Goal: Entertainment & Leisure: Consume media (video, audio)

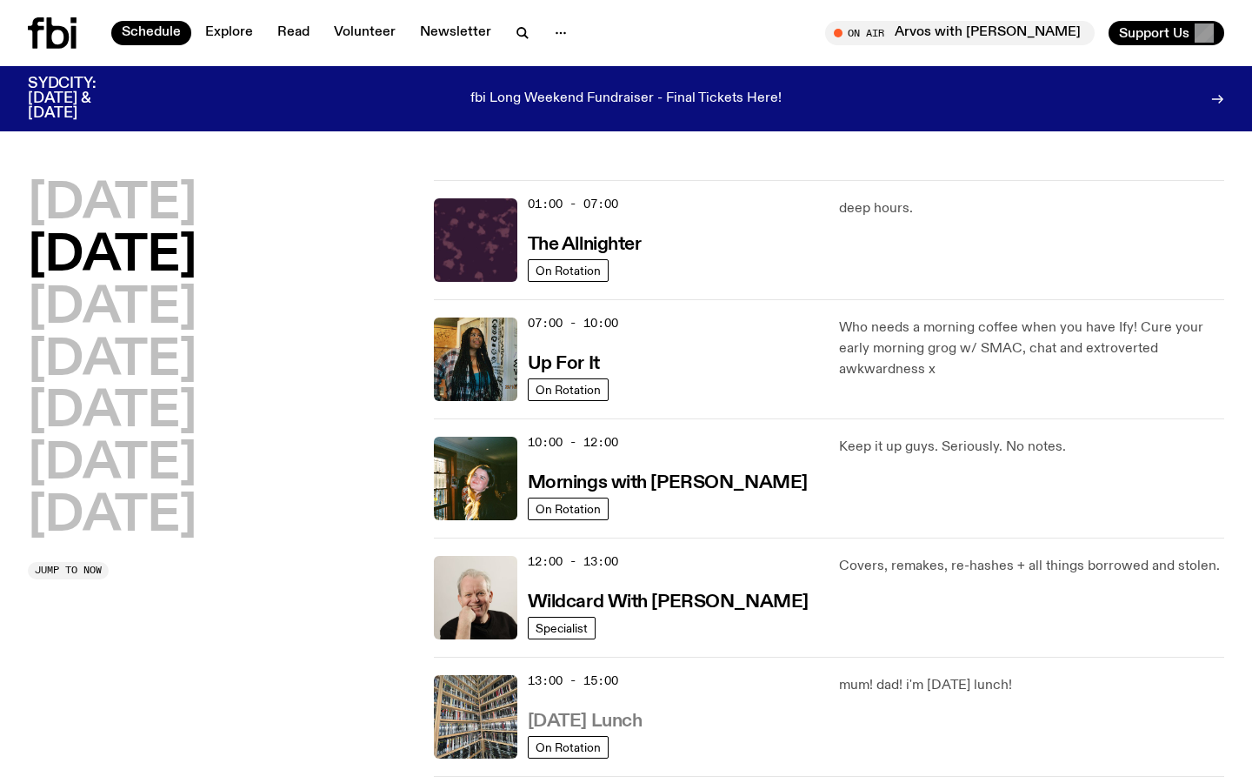
click at [611, 723] on h3 "[DATE] Lunch" at bounding box center [585, 721] width 115 height 18
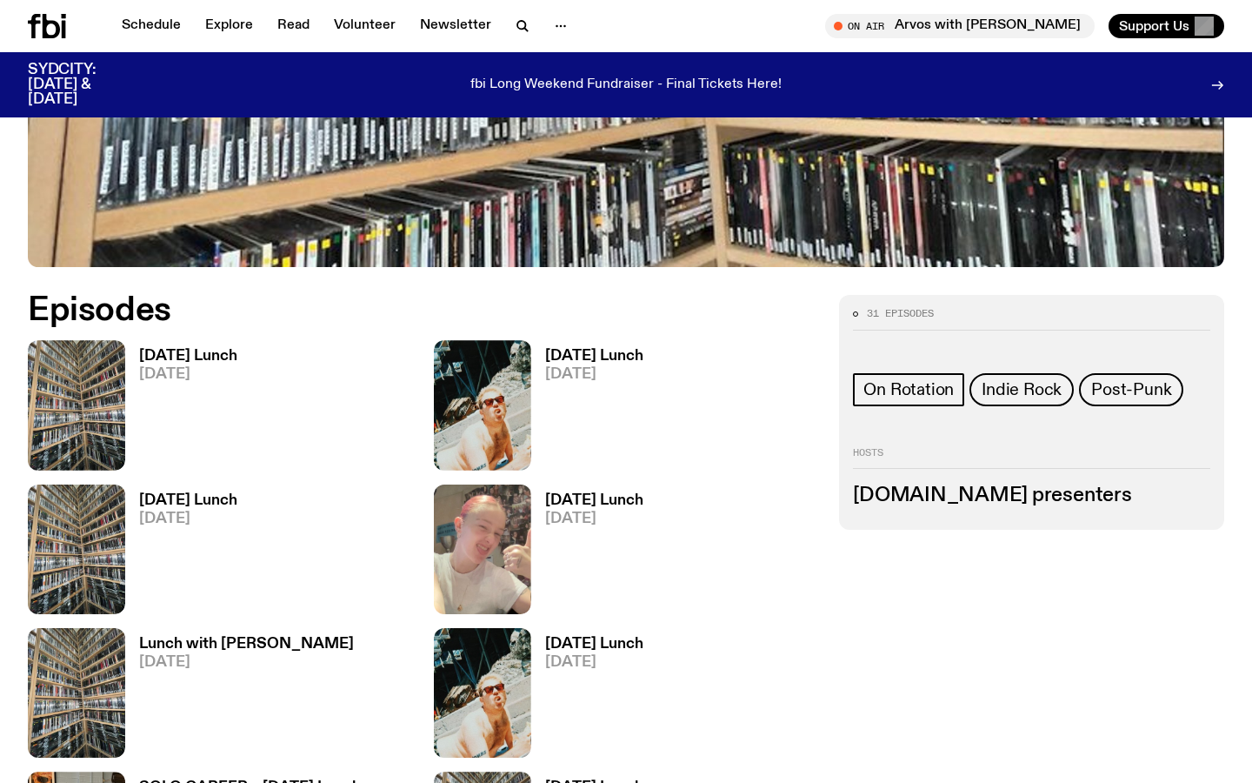
scroll to position [731, 0]
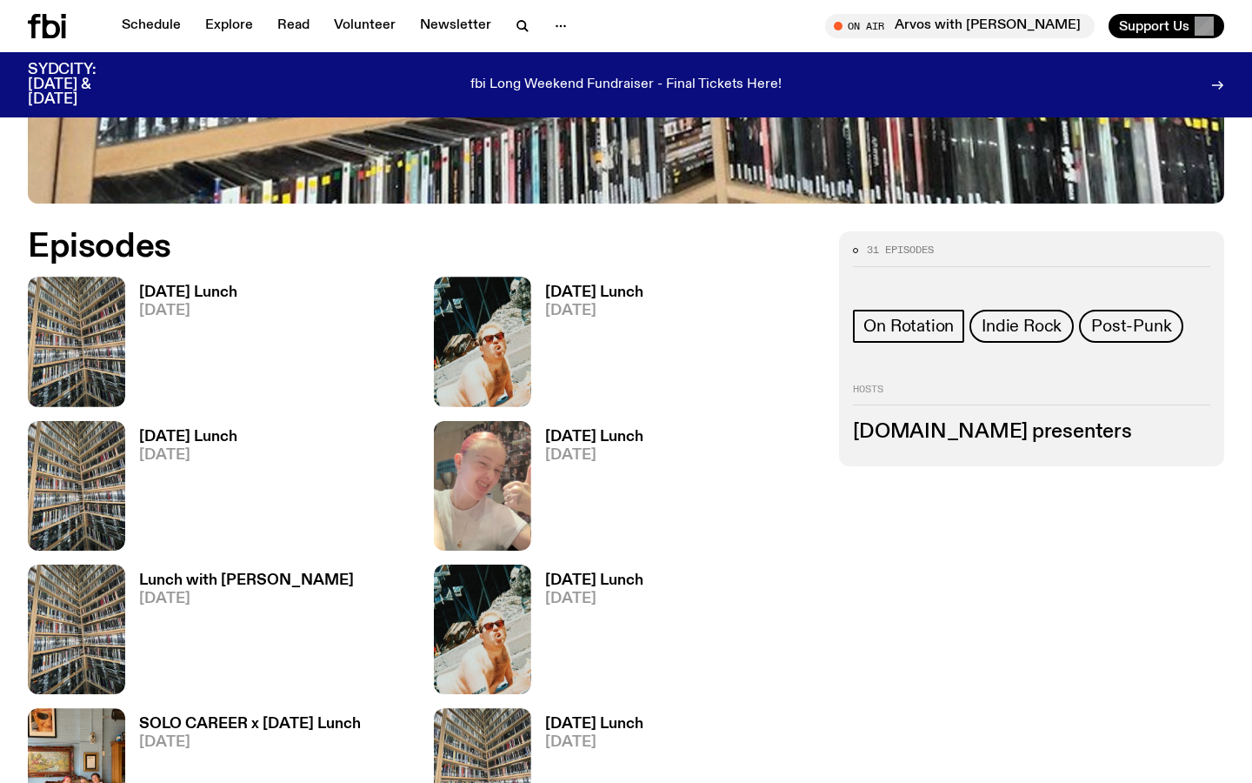
click at [209, 295] on h3 "Tuesday Lunch" at bounding box center [188, 292] width 98 height 15
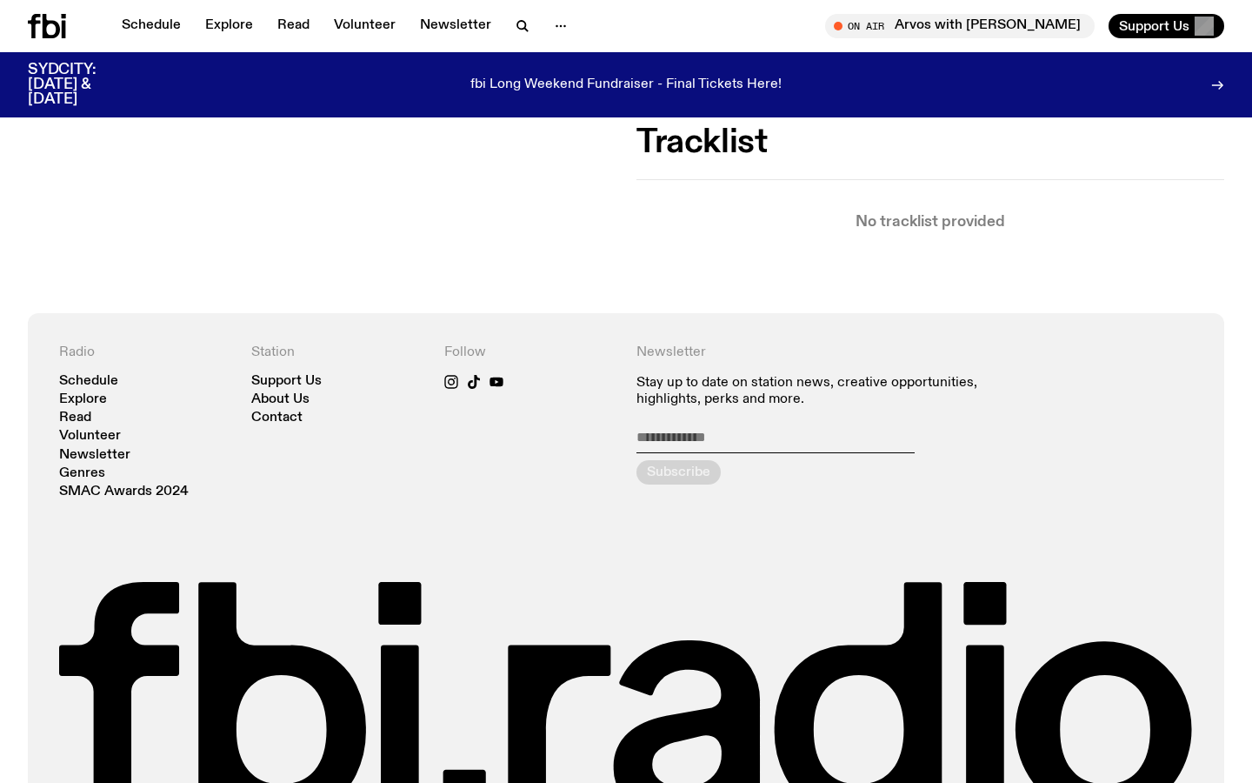
scroll to position [503, 0]
